Goal: Task Accomplishment & Management: Use online tool/utility

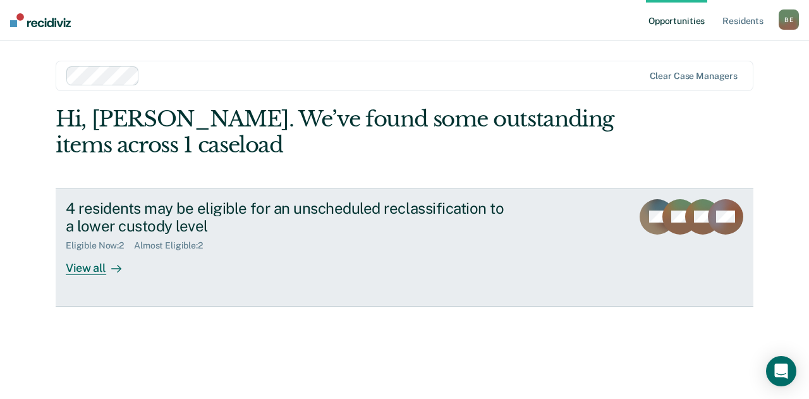
click at [85, 269] on div "View all" at bounding box center [101, 263] width 71 height 25
click at [95, 264] on div "View all" at bounding box center [101, 263] width 71 height 25
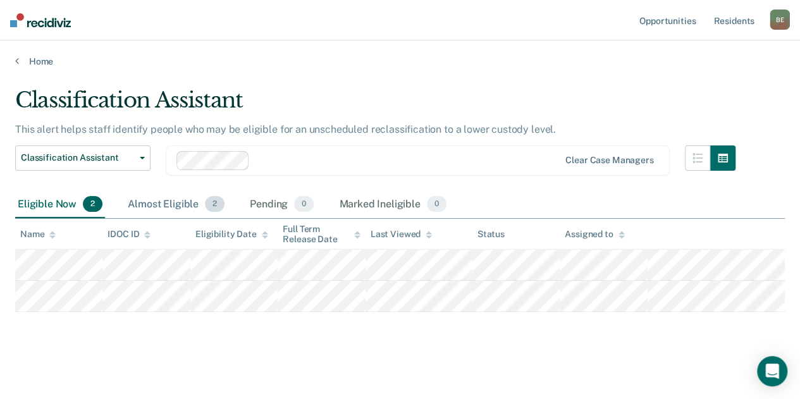
click at [159, 208] on div "Almost Eligible 2" at bounding box center [176, 205] width 102 height 28
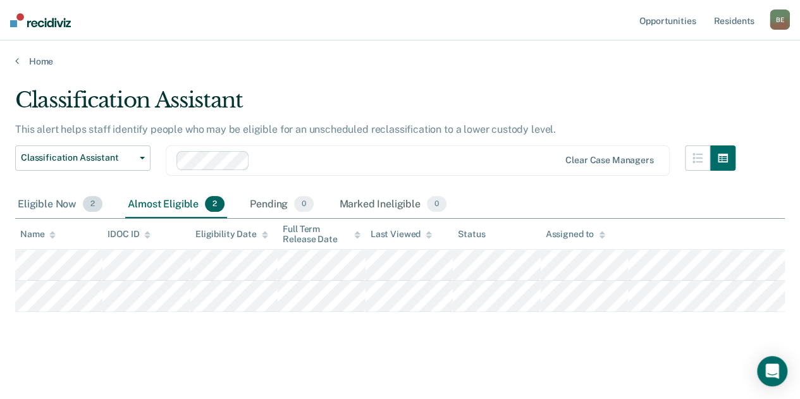
click at [51, 205] on div "Eligible Now 2" at bounding box center [60, 205] width 90 height 28
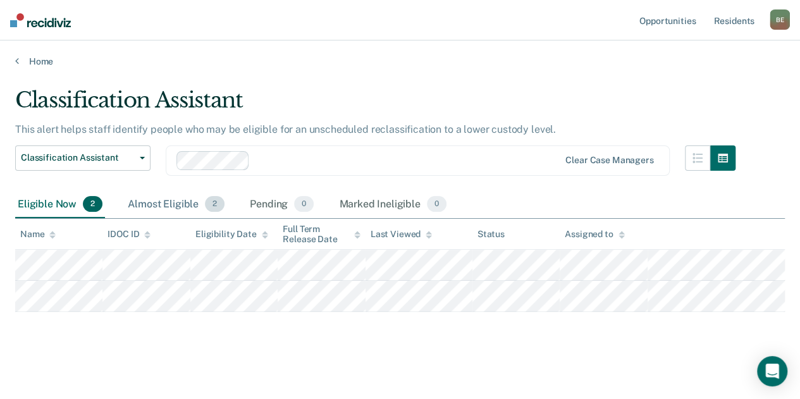
click at [156, 203] on div "Almost Eligible 2" at bounding box center [176, 205] width 102 height 28
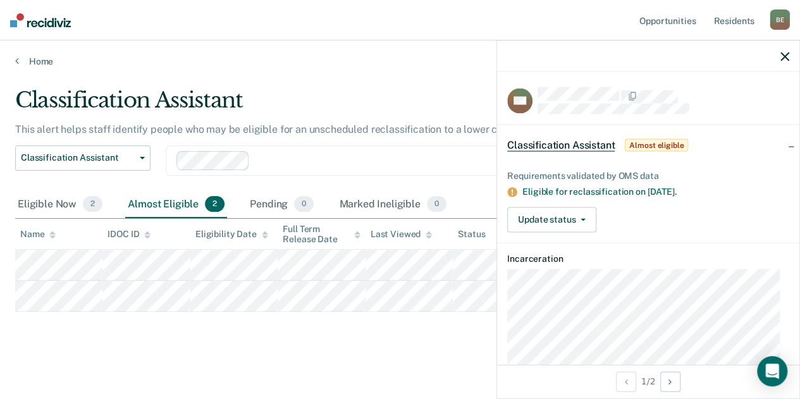
click at [781, 56] on icon "button" at bounding box center [784, 56] width 9 height 9
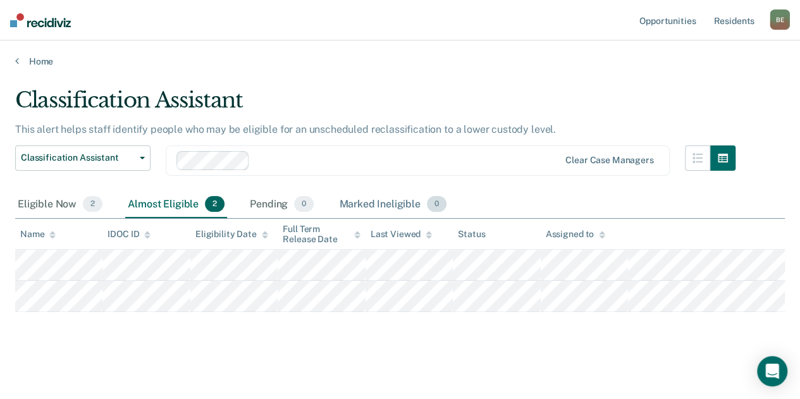
click at [357, 197] on div "Marked Ineligible 0" at bounding box center [392, 205] width 113 height 28
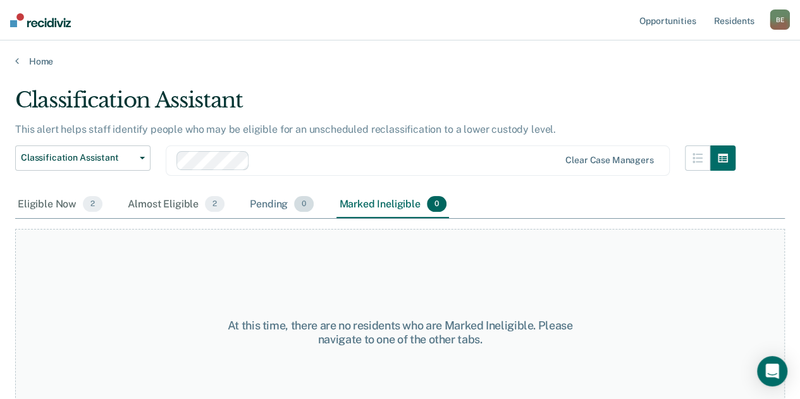
click at [289, 205] on div "Pending 0" at bounding box center [281, 205] width 69 height 28
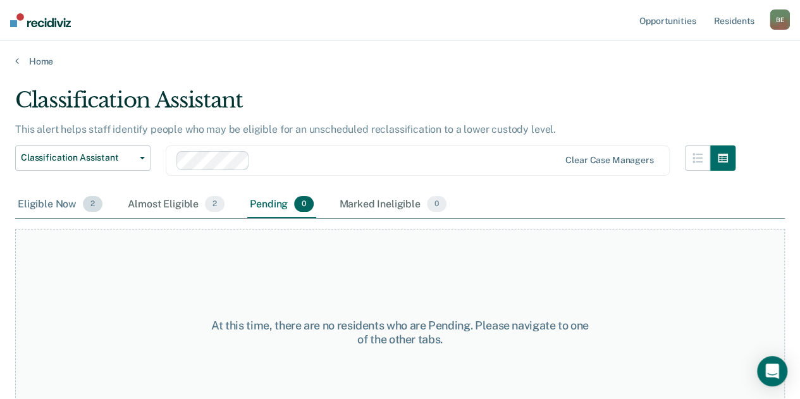
click at [44, 199] on div "Eligible Now 2" at bounding box center [60, 205] width 90 height 28
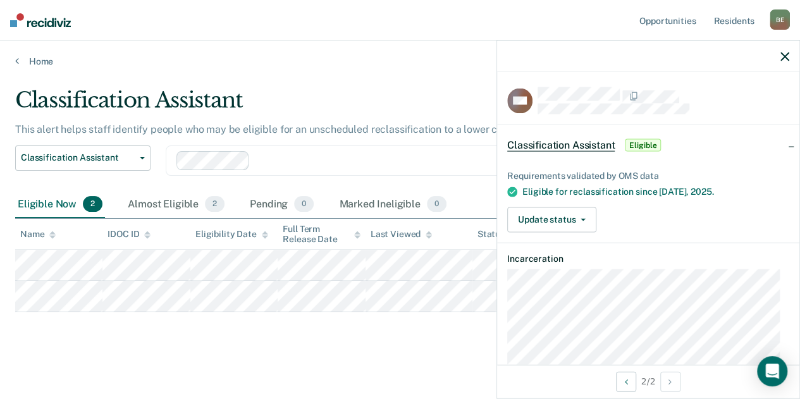
click at [365, 356] on main "Classification Assistant This alert helps staff identify people who may be elig…" at bounding box center [400, 233] width 800 height 332
click at [592, 212] on button "Update status" at bounding box center [551, 219] width 89 height 25
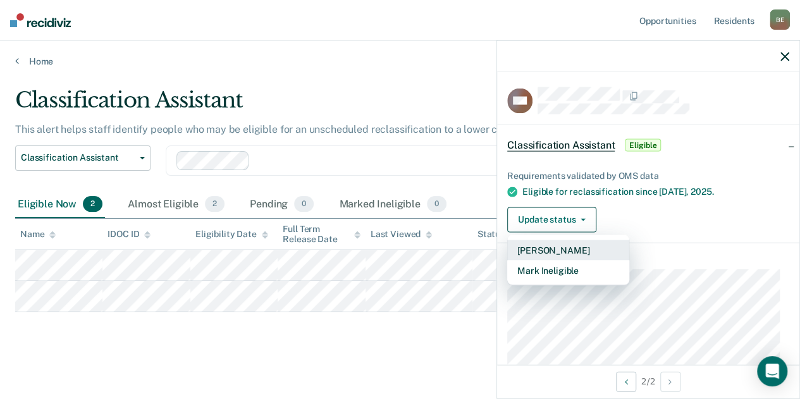
click at [539, 251] on button "[PERSON_NAME]" at bounding box center [568, 250] width 122 height 20
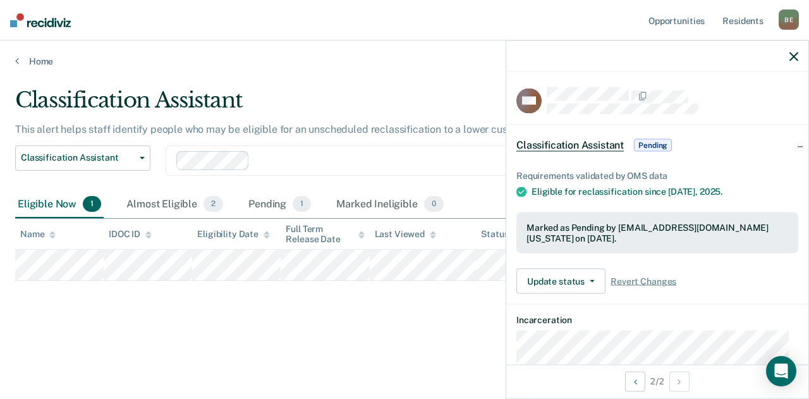
click at [794, 52] on icon "button" at bounding box center [794, 56] width 9 height 9
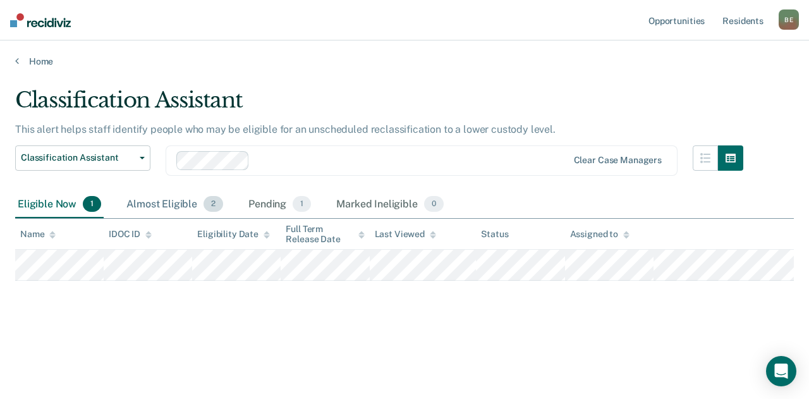
click at [159, 197] on div "Almost Eligible 2" at bounding box center [175, 205] width 102 height 28
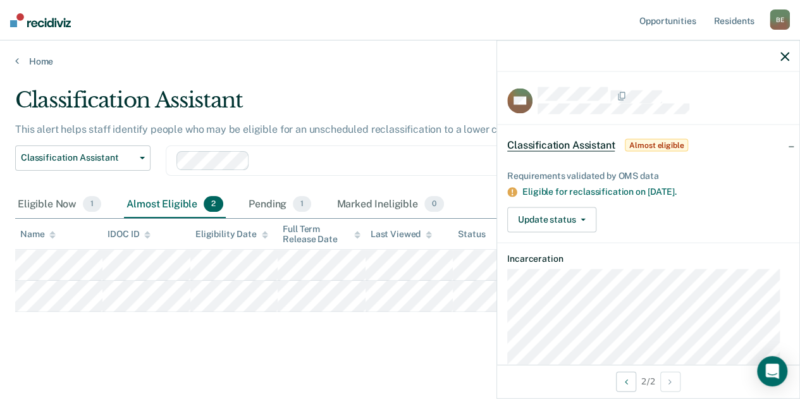
click at [510, 190] on icon at bounding box center [511, 191] width 9 height 9
click at [781, 59] on icon "button" at bounding box center [784, 56] width 9 height 9
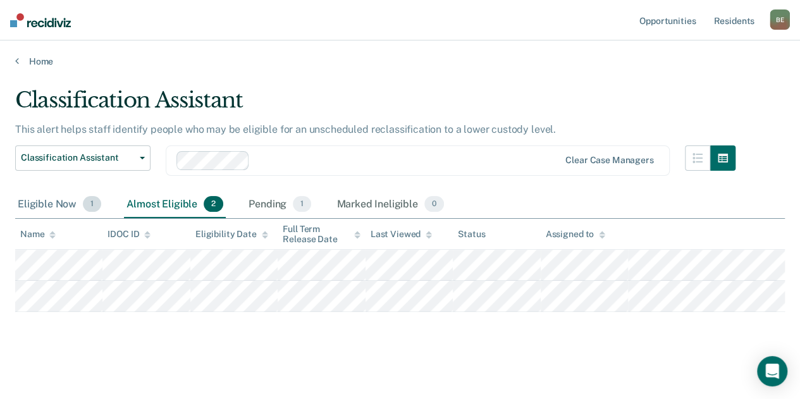
click at [37, 209] on div "Eligible Now 1" at bounding box center [59, 205] width 89 height 28
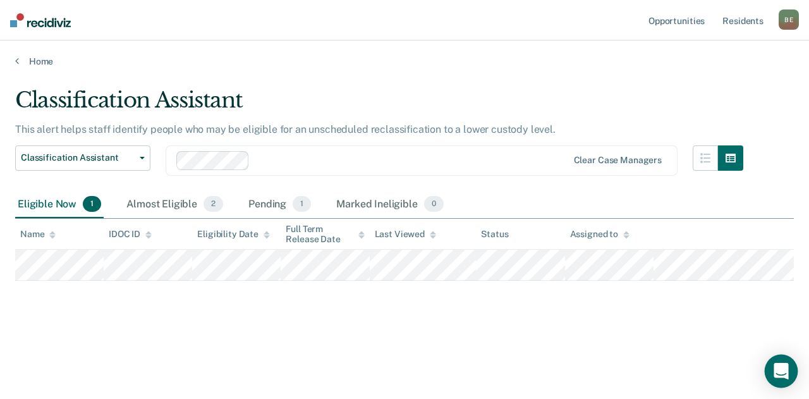
click at [781, 367] on icon "Open Intercom Messenger" at bounding box center [781, 371] width 15 height 16
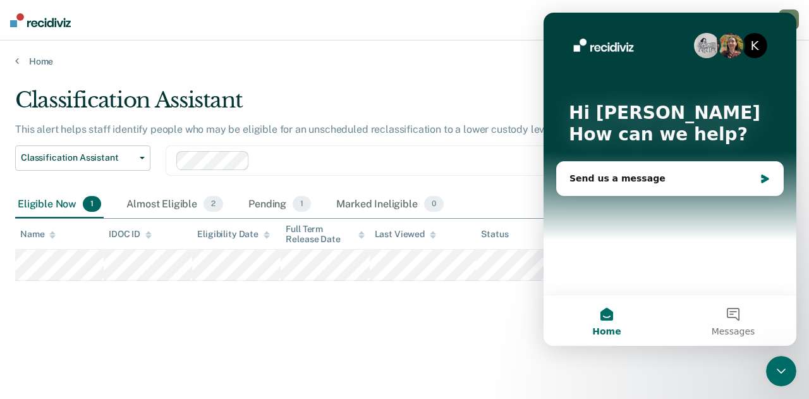
click at [376, 6] on nav "Opportunities Resident s [PERSON_NAME] Profile How it works Log Out" at bounding box center [404, 20] width 809 height 40
click at [774, 374] on icon "Close Intercom Messenger" at bounding box center [781, 370] width 15 height 15
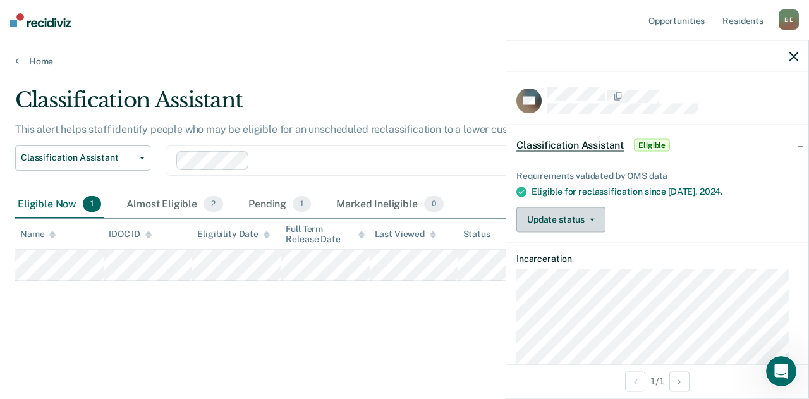
click at [592, 218] on icon "button" at bounding box center [592, 219] width 5 height 3
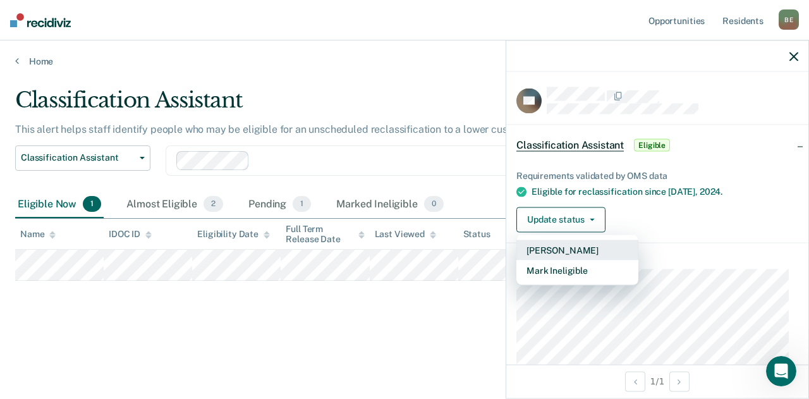
click at [564, 248] on button "[PERSON_NAME]" at bounding box center [577, 250] width 122 height 20
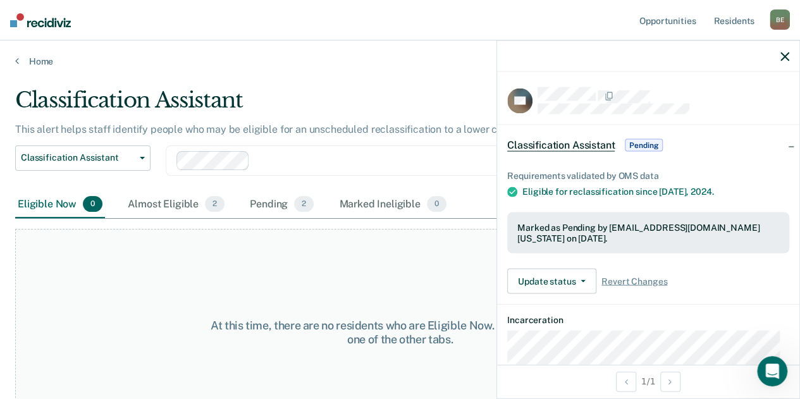
click at [783, 58] on icon "button" at bounding box center [784, 56] width 9 height 9
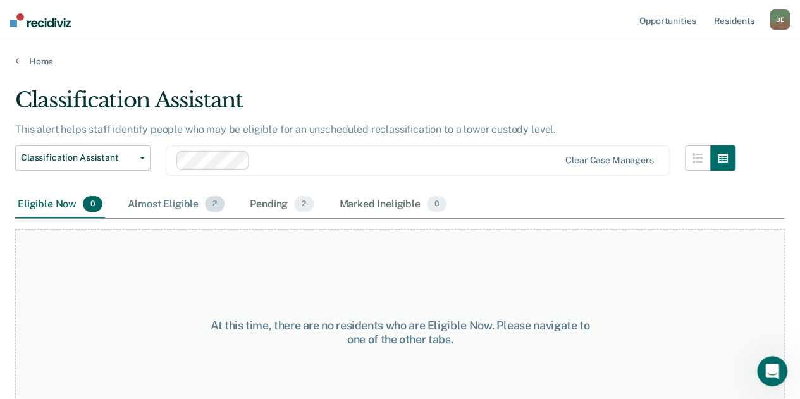
click at [165, 209] on div "Almost Eligible 2" at bounding box center [176, 205] width 102 height 28
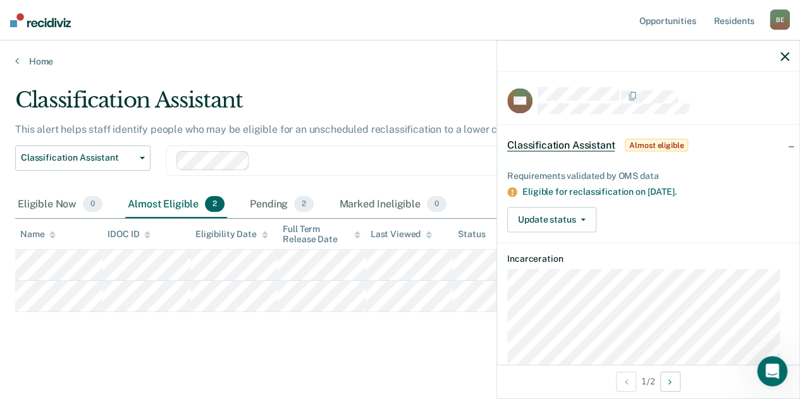
click at [785, 54] on icon "button" at bounding box center [784, 56] width 9 height 9
click at [46, 20] on img at bounding box center [40, 20] width 61 height 14
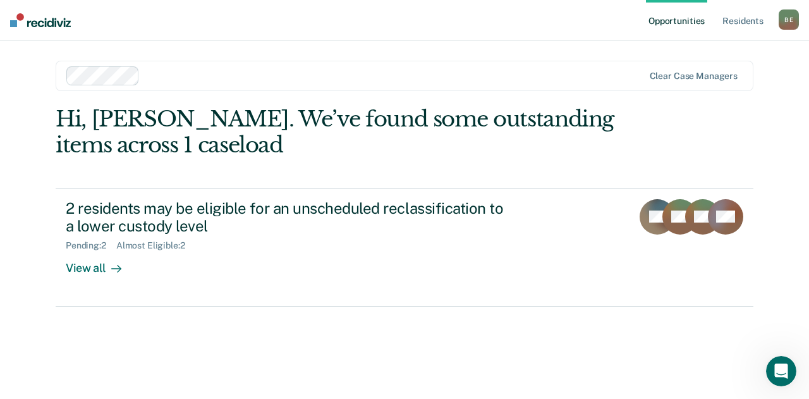
click at [270, 17] on nav "Opportunities Resident s [PERSON_NAME] Profile How it works Log Out" at bounding box center [404, 20] width 809 height 40
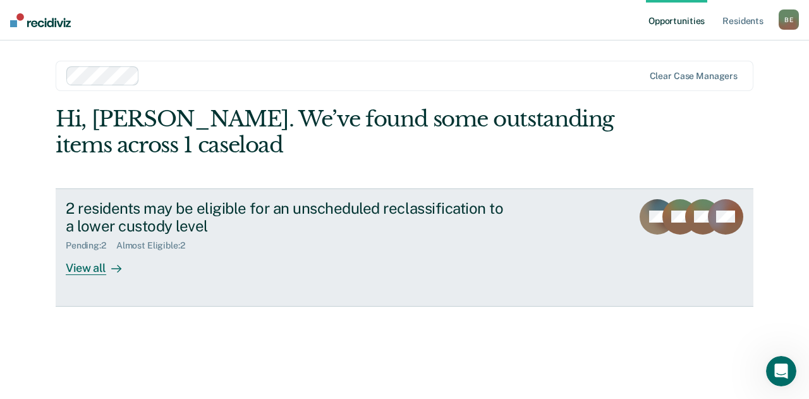
click at [85, 271] on div "View all" at bounding box center [101, 263] width 71 height 25
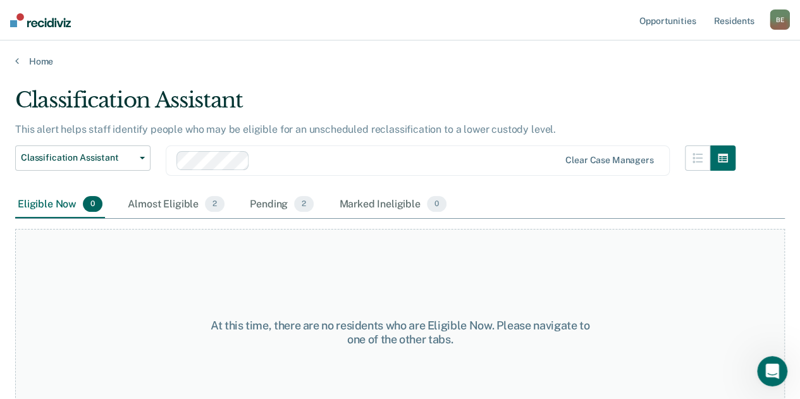
scroll to position [37, 0]
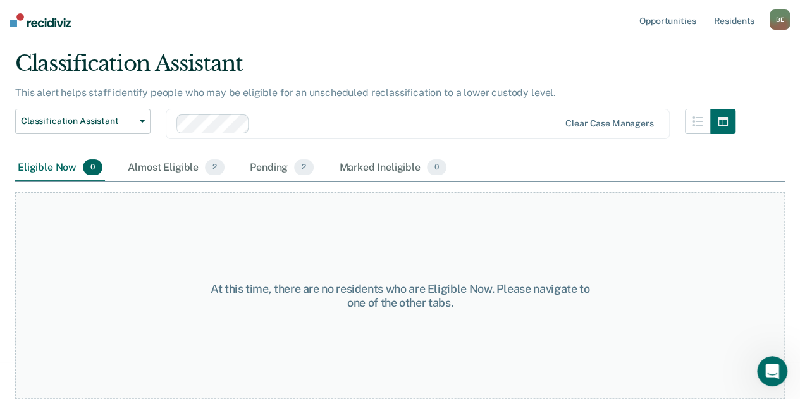
click at [39, 22] on img at bounding box center [40, 20] width 61 height 14
